Goal: Go to known website: Access a specific website the user already knows

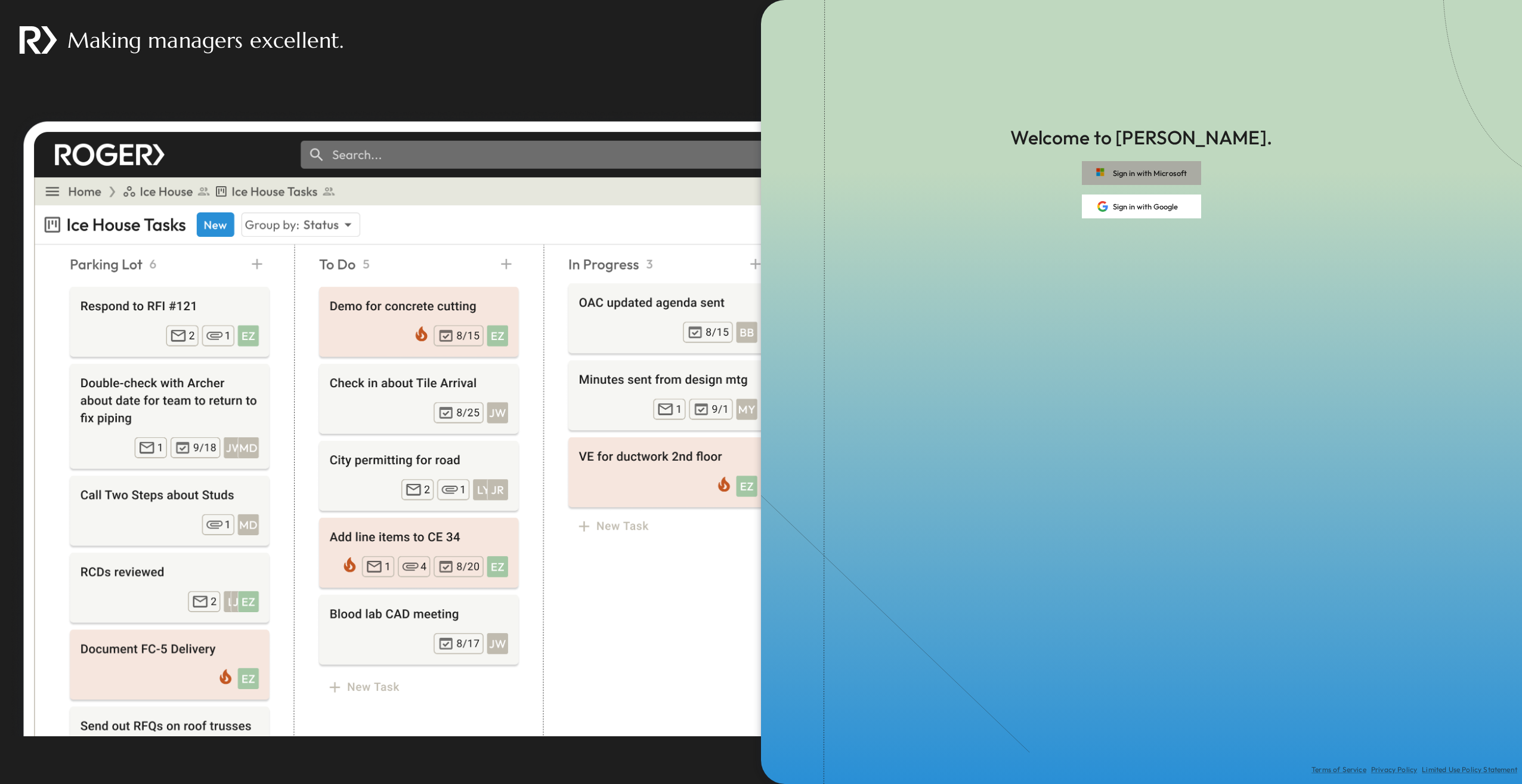
click at [1154, 173] on button "Sign in with Microsoft" at bounding box center [1142, 172] width 119 height 24
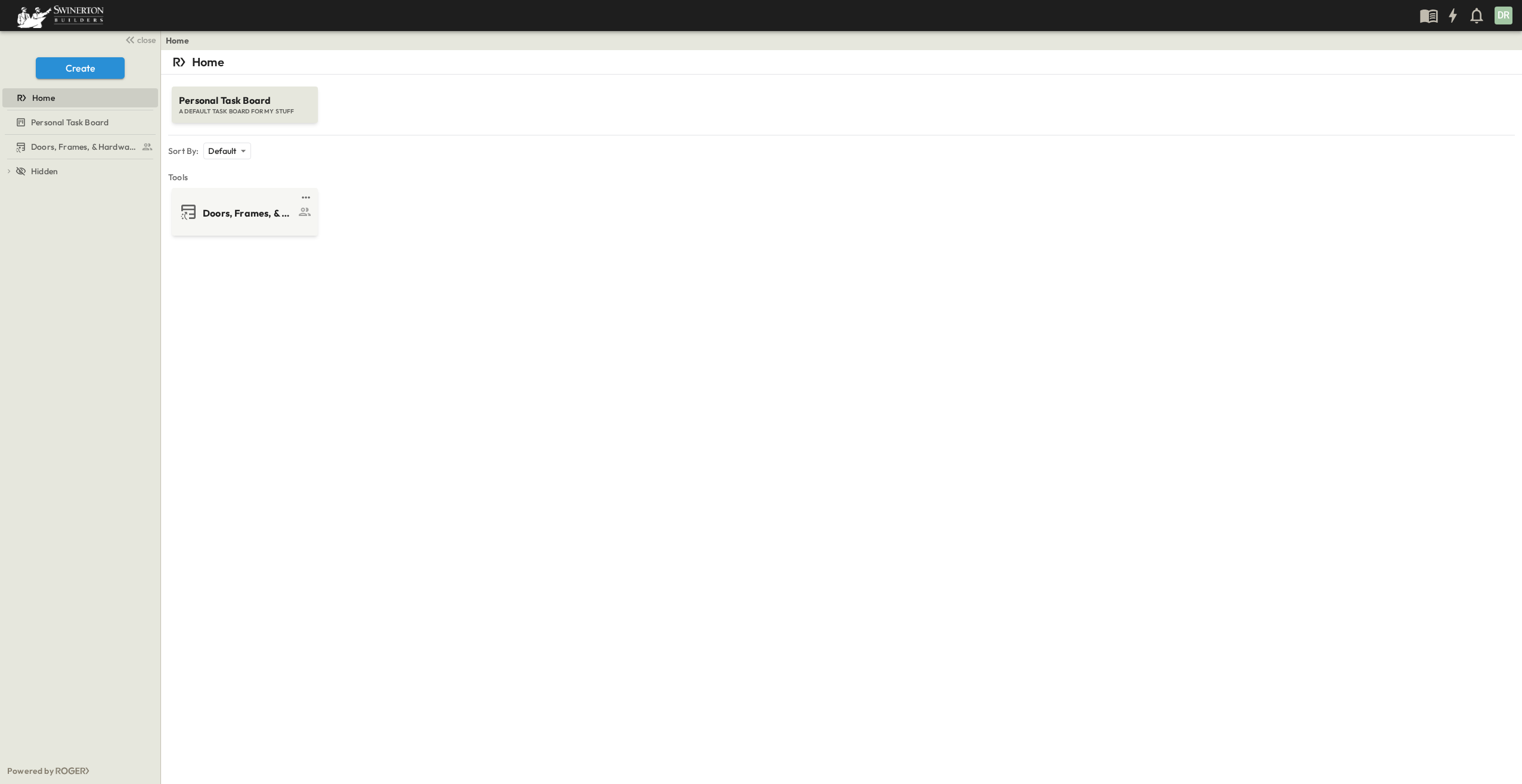
click at [91, 92] on div "Home" at bounding box center [78, 98] width 153 height 12
click at [229, 222] on div at bounding box center [243, 226] width 139 height 9
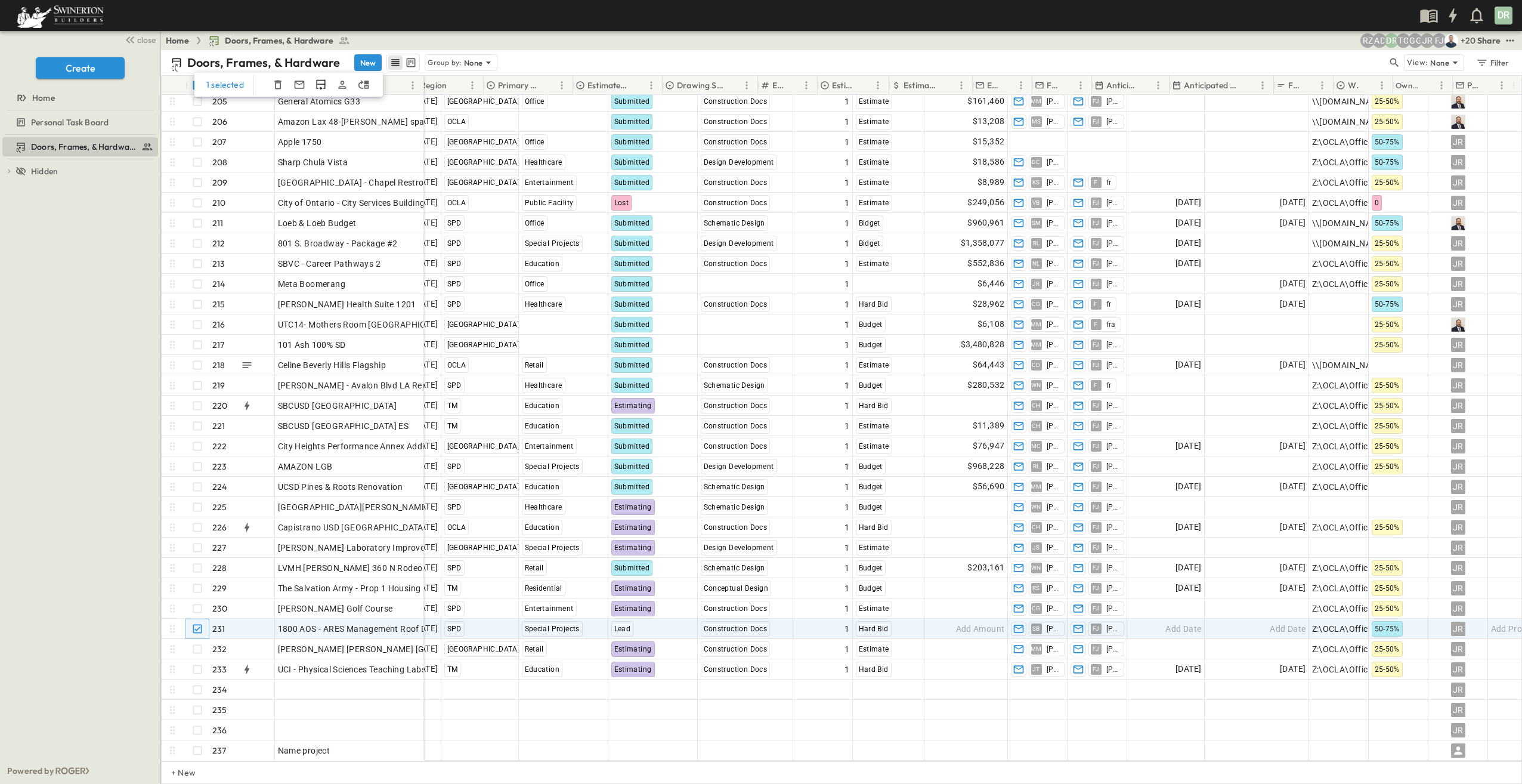
scroll to position [4150, 298]
